Goal: Navigation & Orientation: Find specific page/section

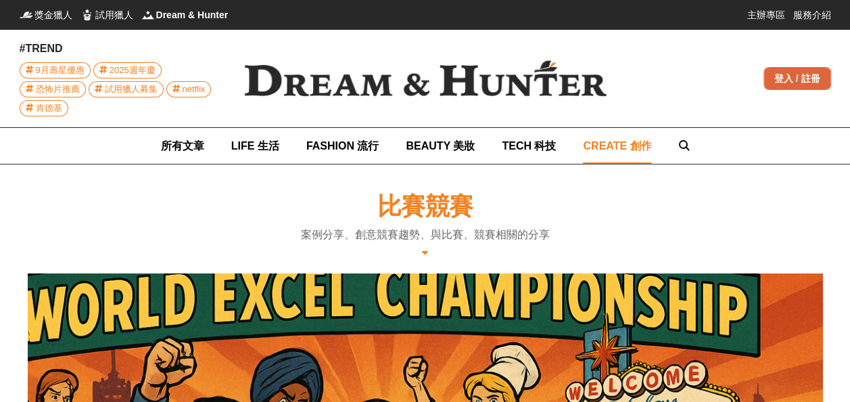
click at [795, 85] on div "登入 / 註冊" at bounding box center [798, 78] width 68 height 23
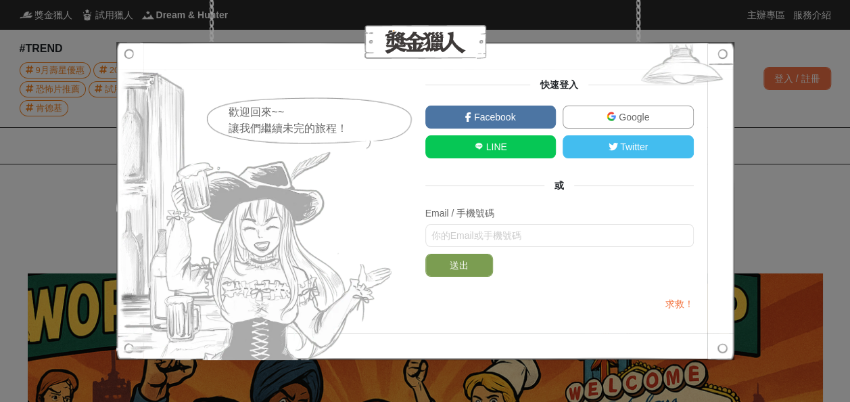
click at [613, 110] on link "Google" at bounding box center [628, 117] width 131 height 23
click at [616, 120] on span "Google" at bounding box center [632, 117] width 33 height 11
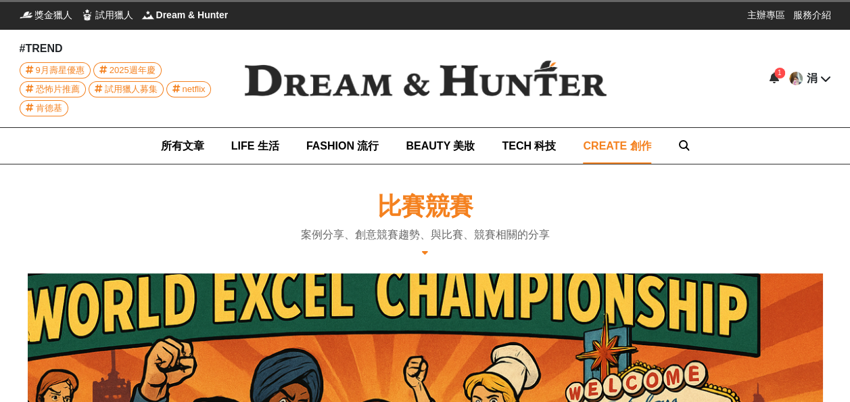
click at [775, 74] on div "1" at bounding box center [779, 73] width 11 height 11
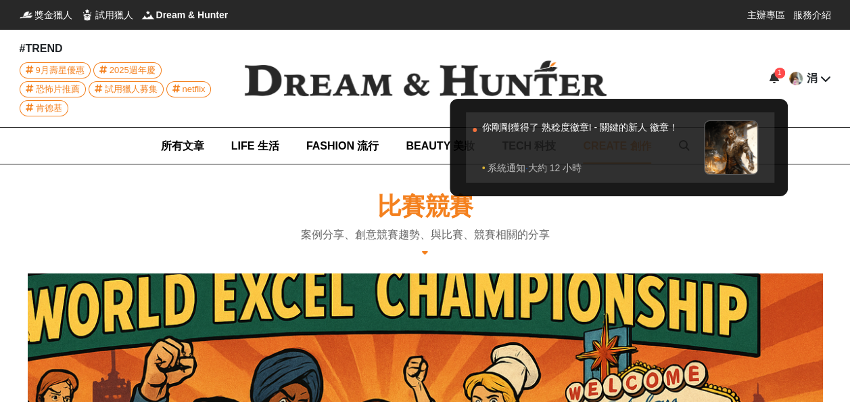
click at [626, 120] on div "你剛剛獲得了 熟稔度徽章I - 關鍵的新人 徽章！" at bounding box center [589, 140] width 215 height 41
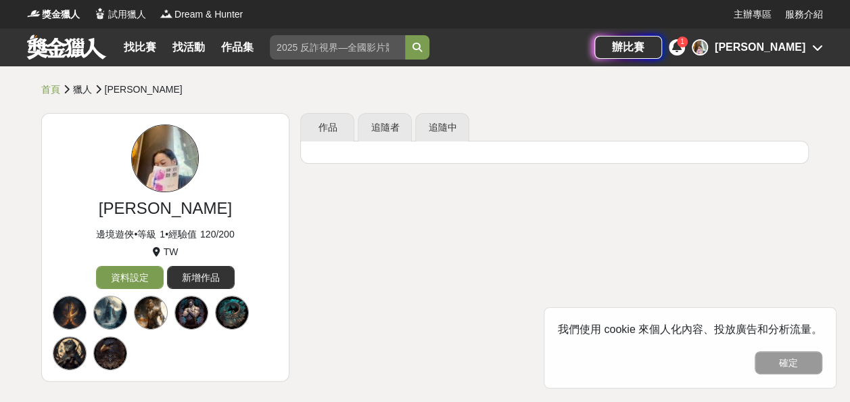
click at [682, 49] on icon at bounding box center [676, 46] width 9 height 11
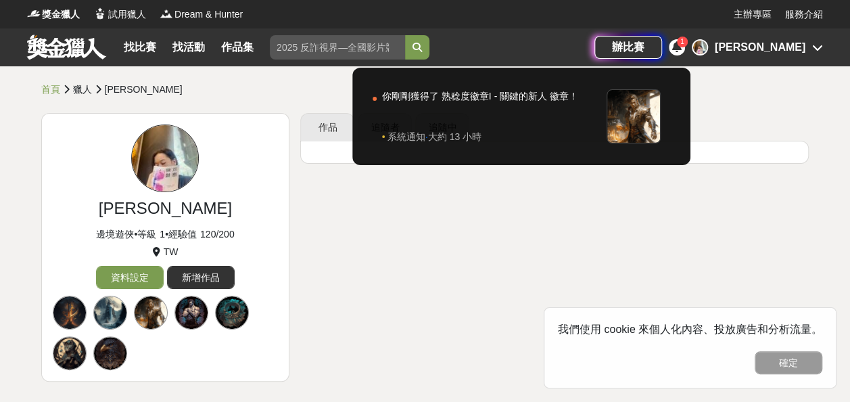
click at [609, 183] on div at bounding box center [425, 201] width 850 height 402
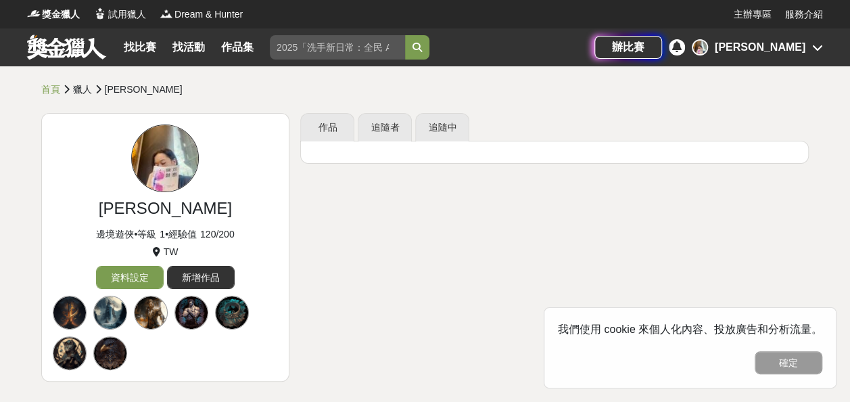
click at [65, 47] on link at bounding box center [67, 47] width 82 height 26
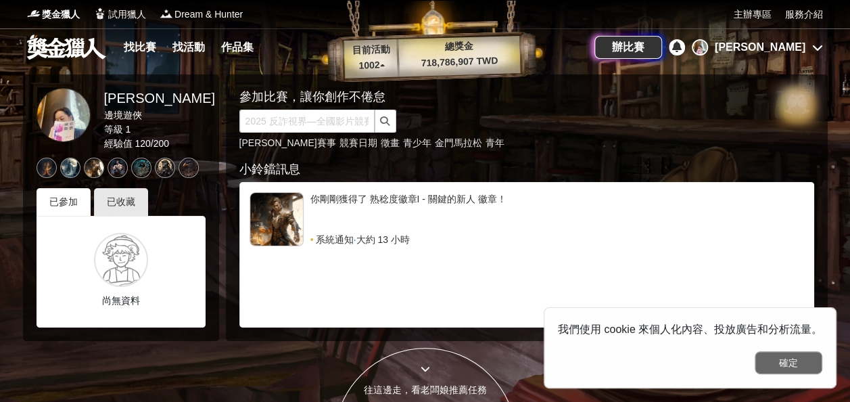
click at [810, 354] on button "確定" at bounding box center [789, 362] width 68 height 23
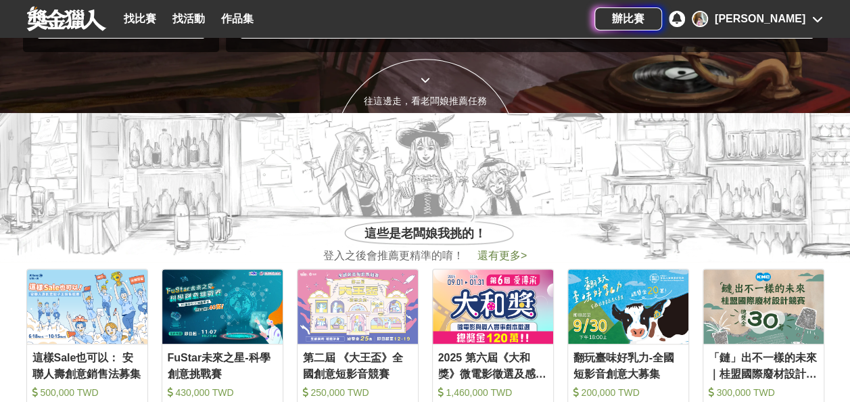
scroll to position [288, 0]
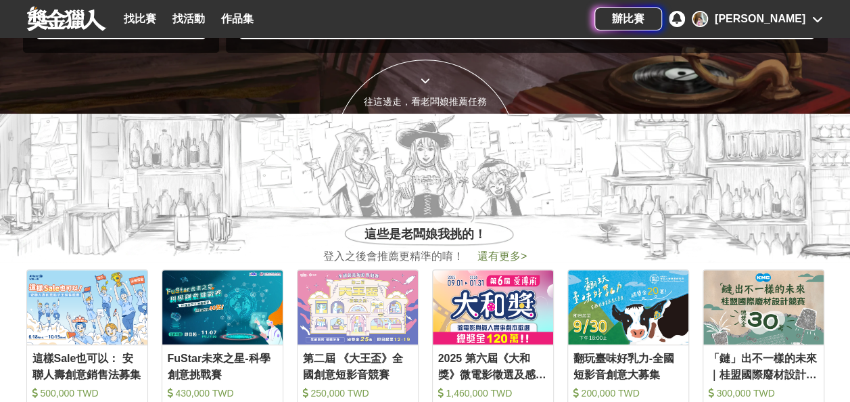
click at [794, 19] on div "涓" at bounding box center [760, 19] width 91 height 16
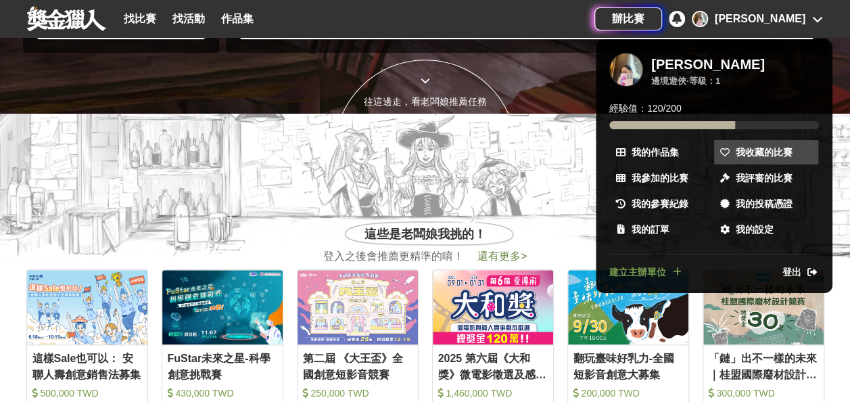
click at [730, 152] on span at bounding box center [725, 152] width 14 height 14
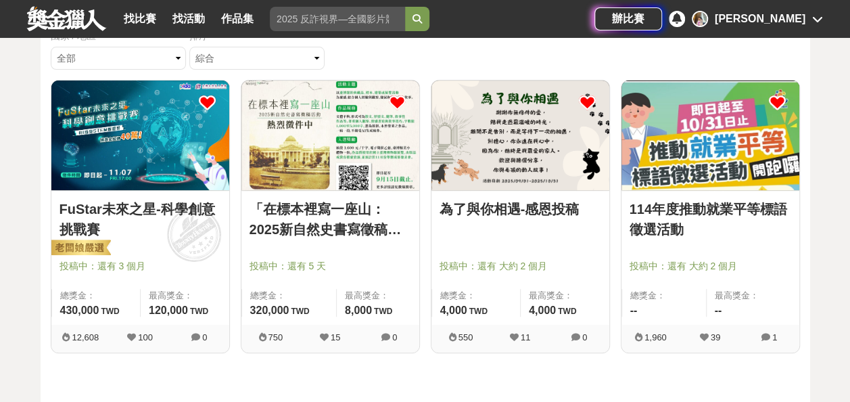
scroll to position [139, 0]
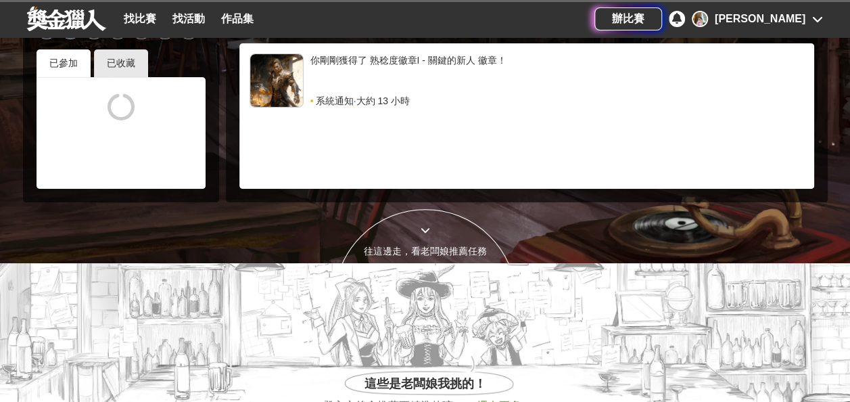
scroll to position [288, 0]
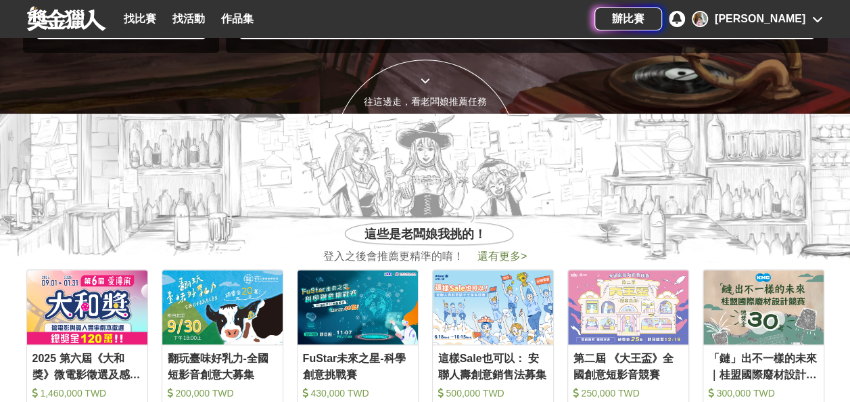
click at [427, 89] on div "往這邊走，看老闆娘推薦任務" at bounding box center [425, 151] width 183 height 183
